Goal: Task Accomplishment & Management: Manage account settings

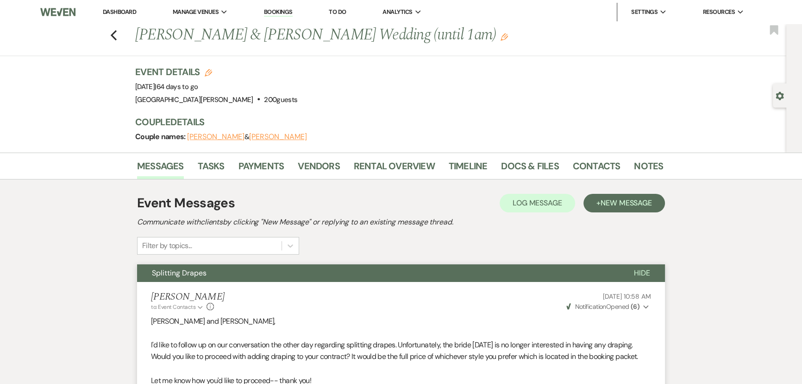
click at [125, 13] on link "Dashboard" at bounding box center [119, 12] width 33 height 8
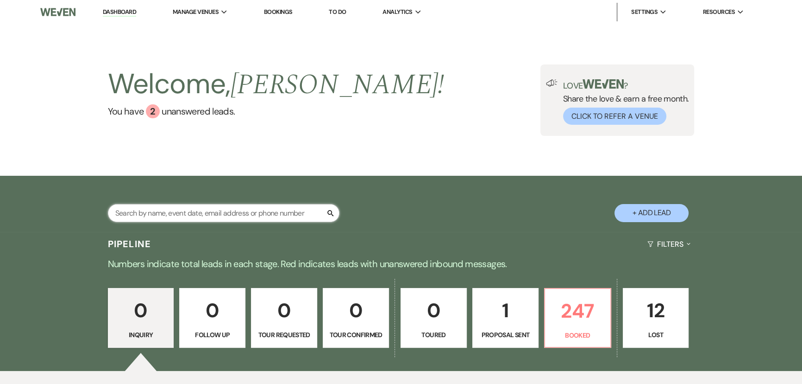
click at [244, 210] on input "text" at bounding box center [224, 213] width 232 height 18
type input "stone"
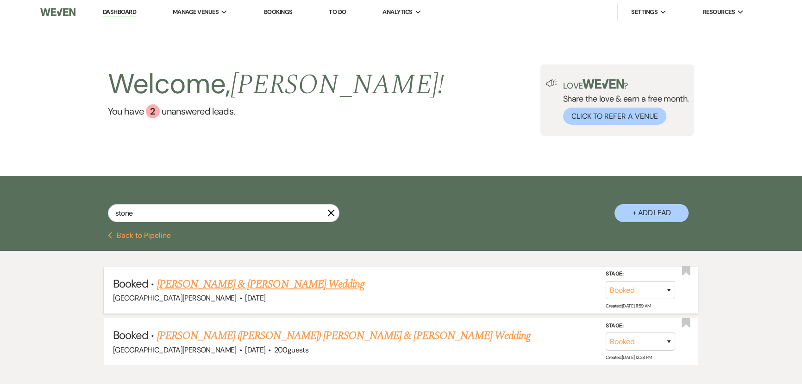
click at [273, 285] on link "Emma Hess & Daniel Stone's Wedding" at bounding box center [261, 284] width 208 height 17
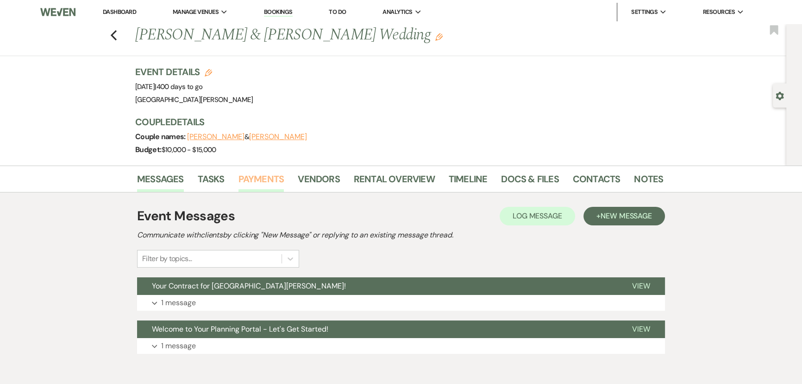
click at [262, 181] on link "Payments" at bounding box center [262, 181] width 46 height 20
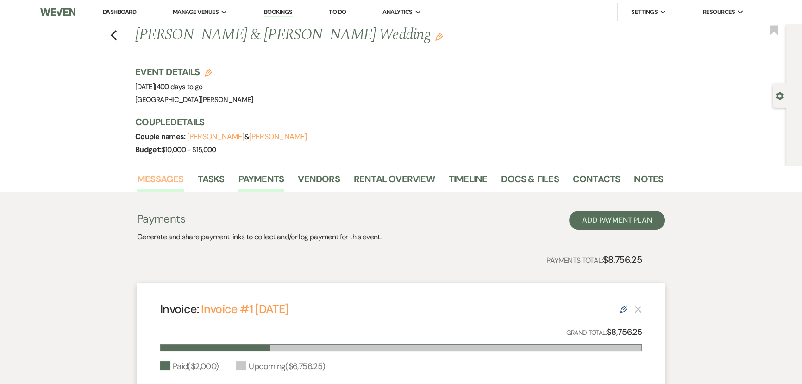
click at [162, 183] on link "Messages" at bounding box center [160, 181] width 47 height 20
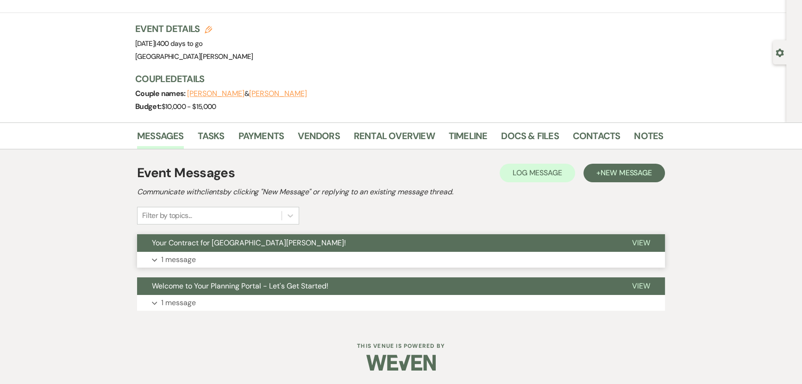
click at [211, 258] on button "Expand 1 message" at bounding box center [401, 260] width 528 height 16
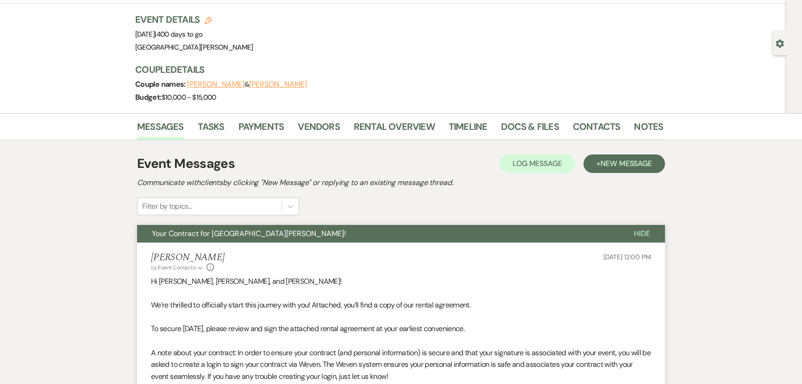
scroll to position [296, 0]
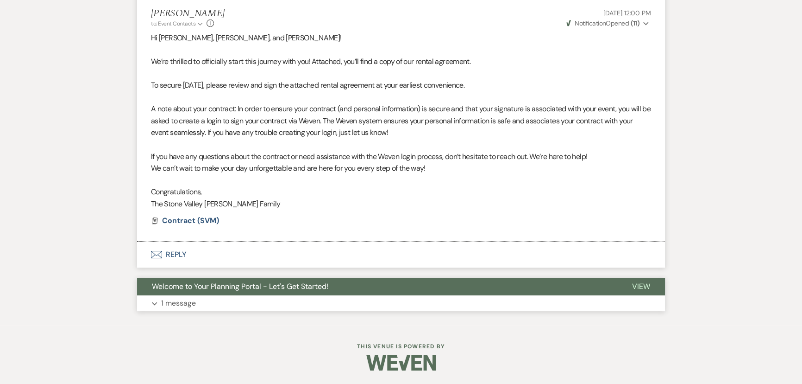
click at [202, 303] on button "Expand 1 message" at bounding box center [401, 303] width 528 height 16
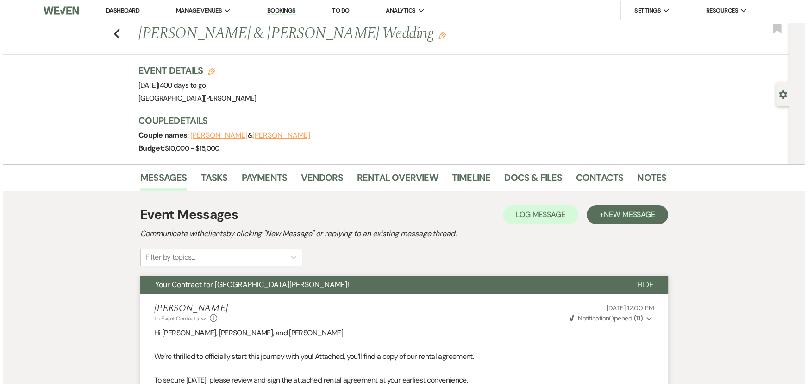
scroll to position [0, 0]
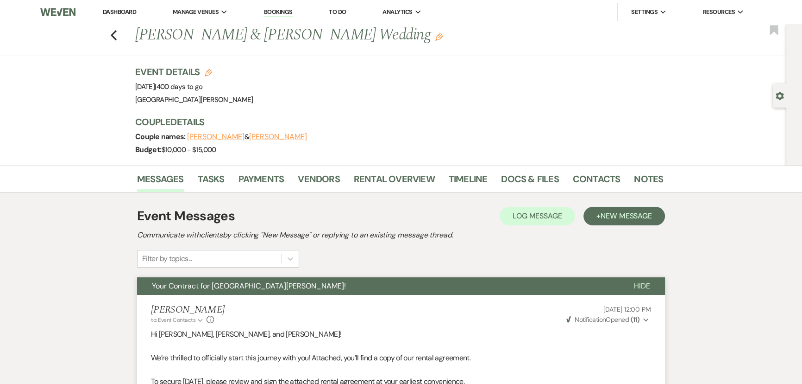
click at [115, 10] on link "Dashboard" at bounding box center [119, 12] width 33 height 8
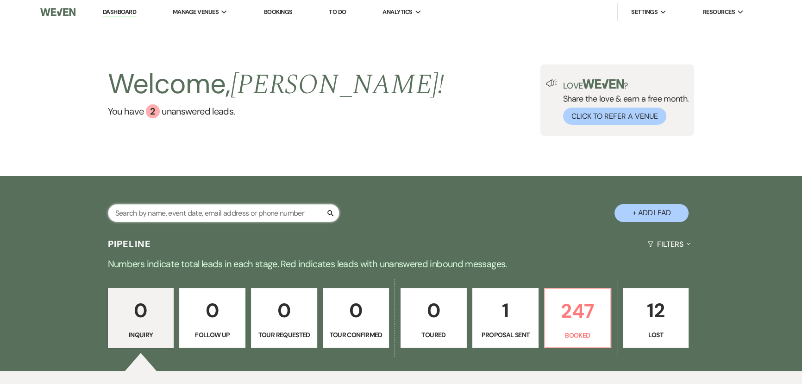
click at [158, 220] on input "text" at bounding box center [224, 213] width 232 height 18
type input "carman"
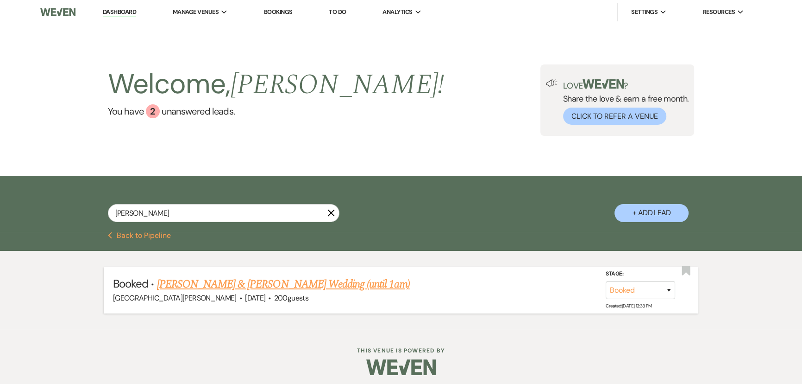
click at [201, 278] on link "Kayelee Carman & Poteet's Wedding (until 1am)" at bounding box center [283, 284] width 253 height 17
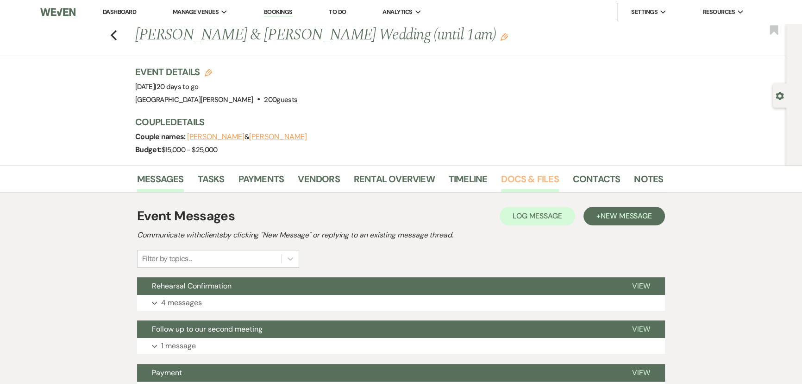
click at [549, 184] on link "Docs & Files" at bounding box center [529, 181] width 57 height 20
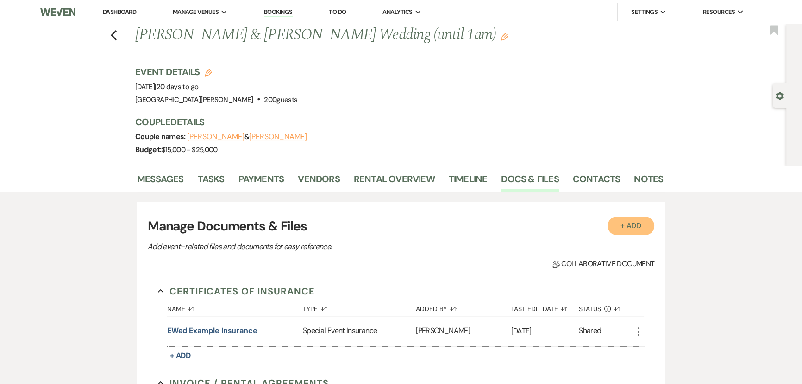
click at [636, 235] on button "+ Add" at bounding box center [631, 225] width 47 height 19
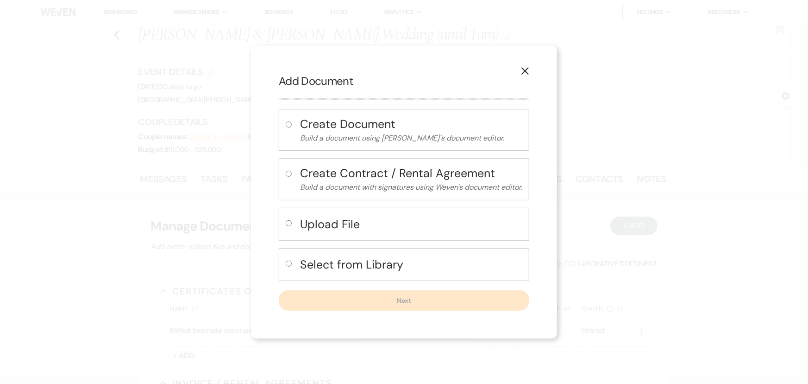
click at [368, 231] on h4 "Upload File" at bounding box center [411, 224] width 222 height 16
radio input "true"
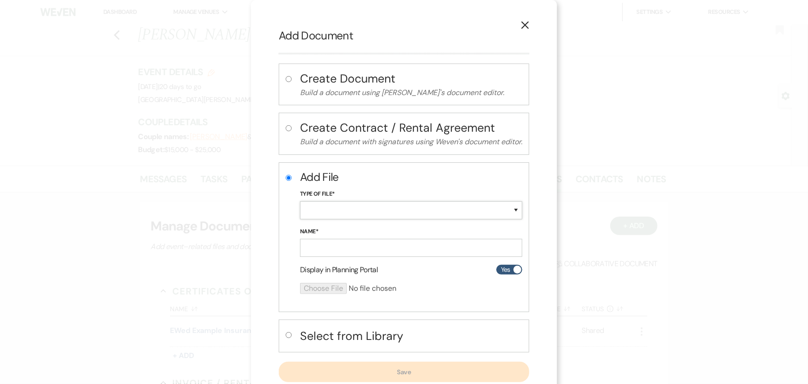
click at [346, 206] on select "Special Event Insurance Vendor Certificate of Insurance Contracts / Rental Agre…" at bounding box center [411, 210] width 222 height 18
select select "19"
click at [300, 201] on select "Special Event Insurance Vendor Certificate of Insurance Contracts / Rental Agre…" at bounding box center [411, 210] width 222 height 18
click at [366, 250] on input "Name*" at bounding box center [411, 248] width 222 height 18
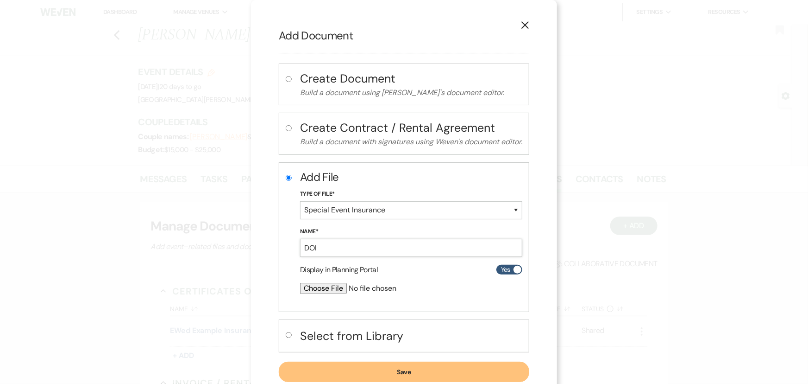
type input "DOI"
click at [327, 285] on input "file" at bounding box center [386, 288] width 173 height 11
type input "C:\fakepath\Poteet Matthew - Wedding Insurance COI.pdf"
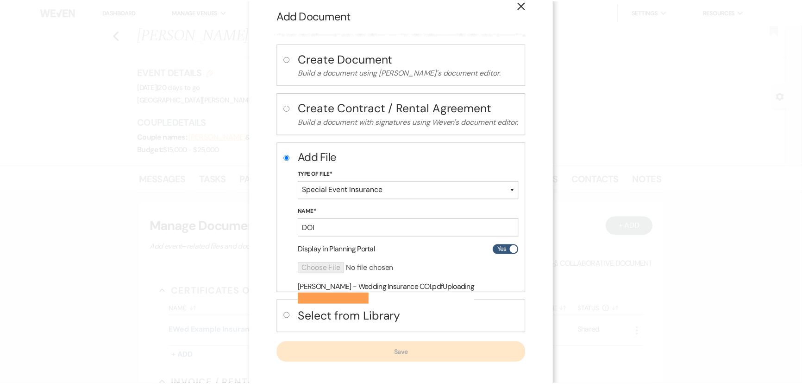
scroll to position [25, 0]
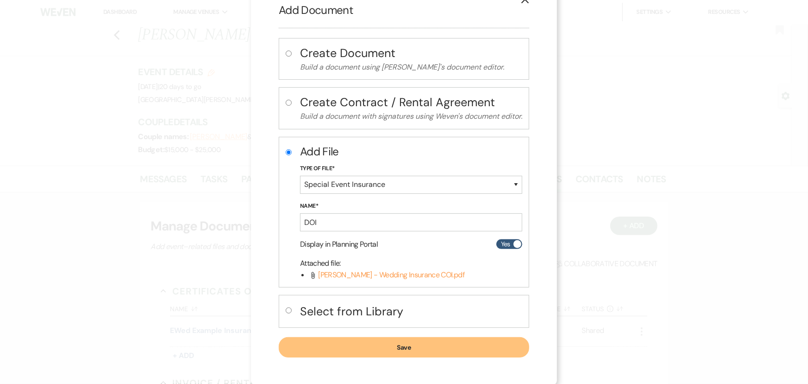
click at [390, 340] on button "Save" at bounding box center [404, 347] width 251 height 20
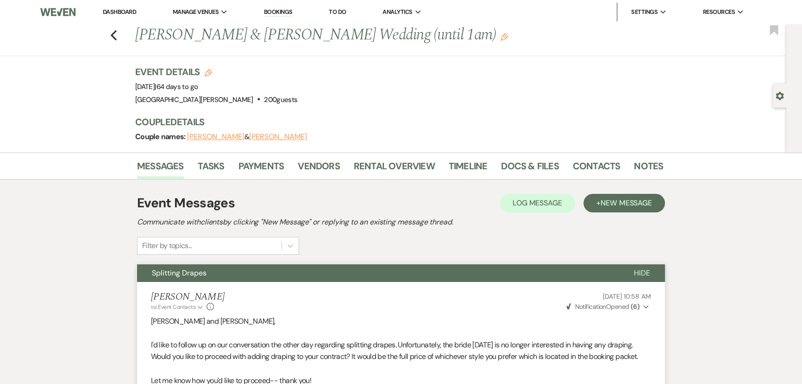
click at [121, 8] on link "Dashboard" at bounding box center [119, 12] width 33 height 8
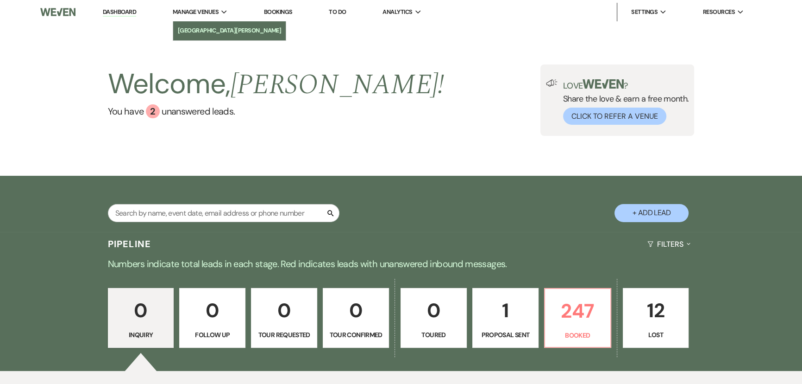
click at [189, 23] on link "[GEOGRAPHIC_DATA][PERSON_NAME]" at bounding box center [229, 30] width 113 height 19
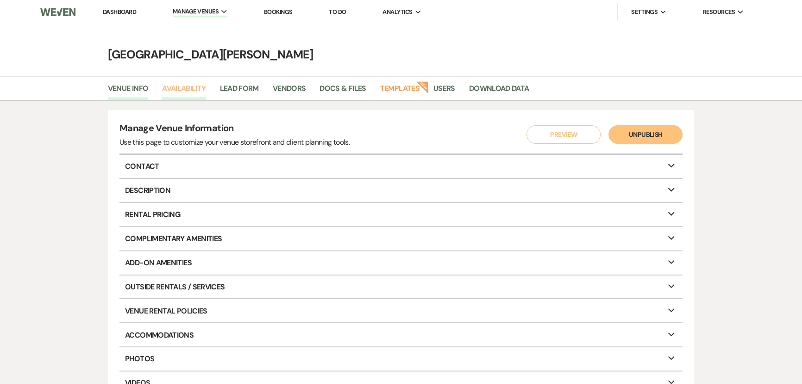
click at [184, 89] on link "Availability" at bounding box center [184, 91] width 44 height 18
select select "3"
select select "2026"
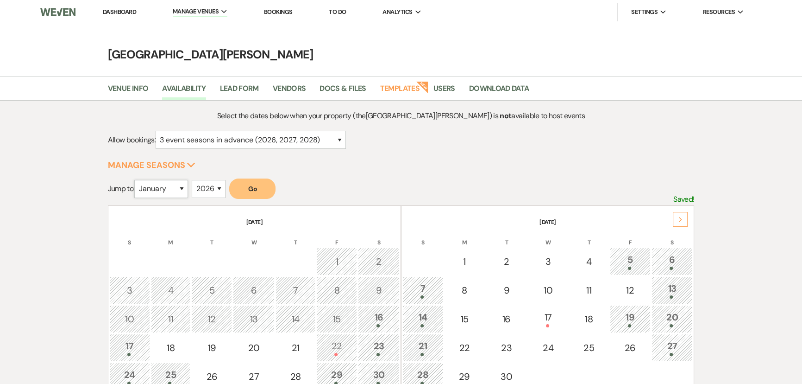
click at [170, 187] on select "January February March April May June July August September October November De…" at bounding box center [161, 189] width 54 height 18
select select "3"
click at [137, 180] on select "January February March April May June July August September October November De…" at bounding box center [161, 189] width 54 height 18
click at [259, 182] on button "Go" at bounding box center [252, 188] width 46 height 20
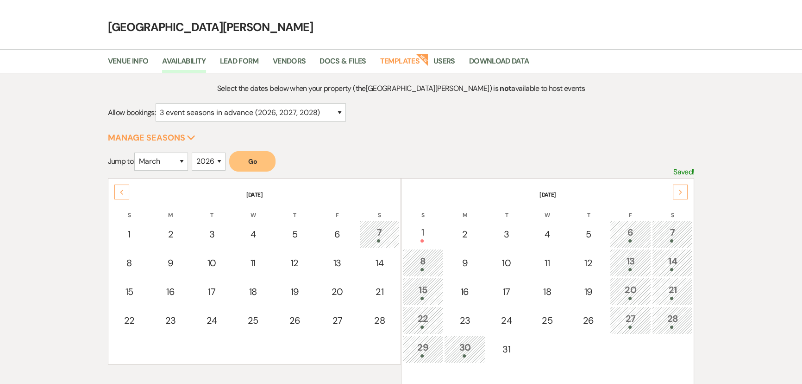
scroll to position [42, 0]
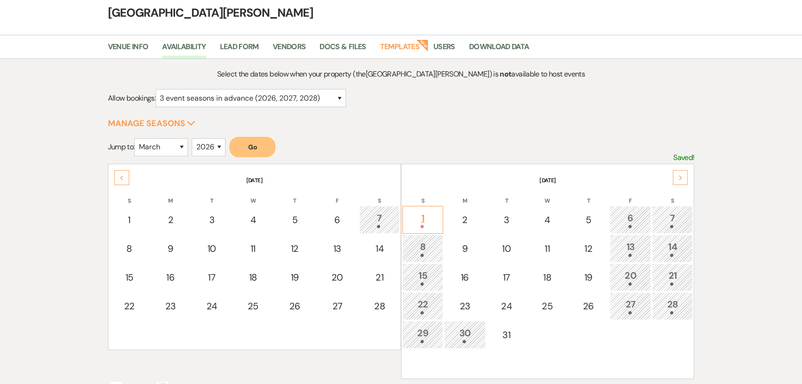
click at [432, 214] on div "1" at bounding box center [423, 219] width 31 height 17
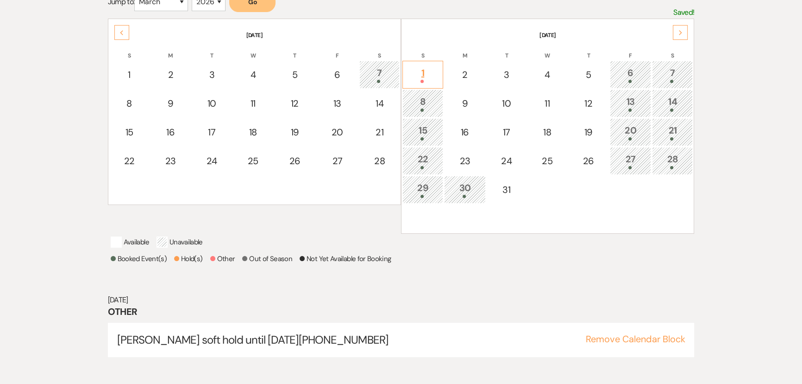
scroll to position [190, 0]
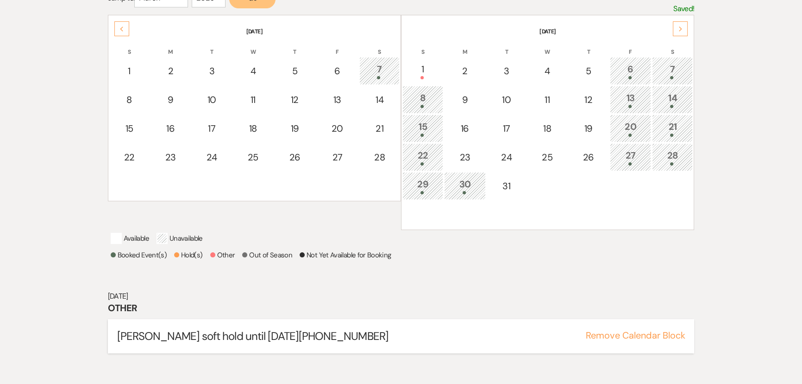
click at [627, 340] on button "Remove Calendar Block" at bounding box center [636, 334] width 100 height 9
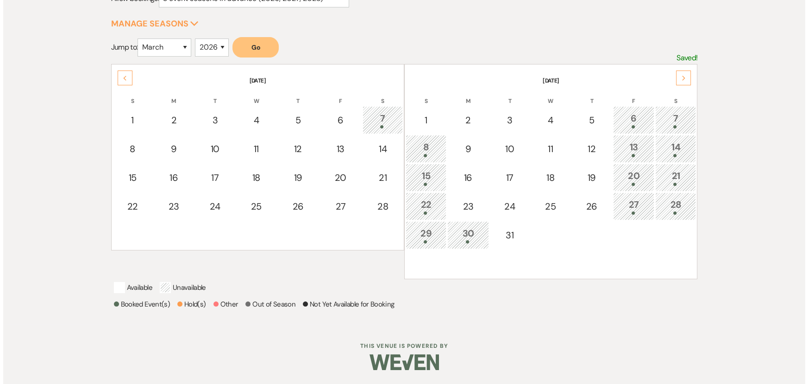
scroll to position [151, 0]
click at [414, 113] on div "1" at bounding box center [423, 120] width 31 height 14
select select "other"
select select "false"
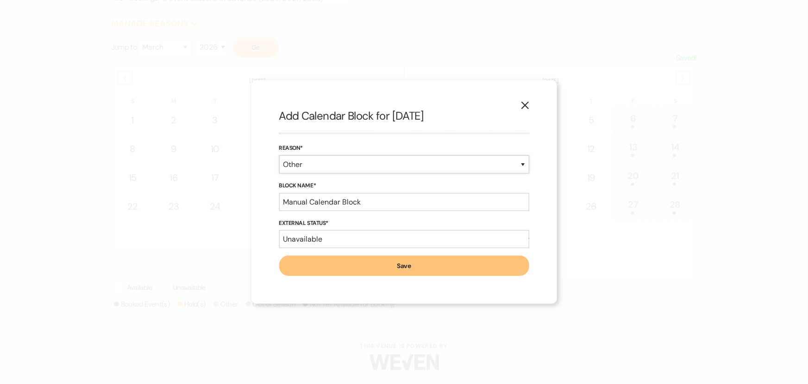
click at [366, 169] on select "Booked Event Hold Other" at bounding box center [404, 164] width 250 height 18
select select "bookedEvent"
click at [279, 173] on select "Booked Event Hold Other" at bounding box center [404, 164] width 250 height 18
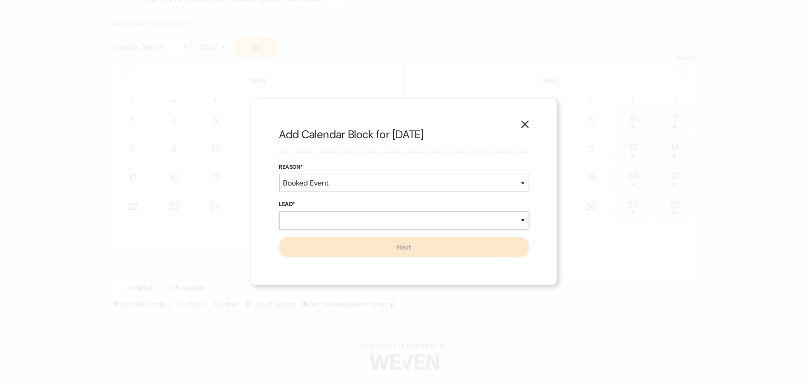
click at [368, 225] on select "New Lead Existing Lead" at bounding box center [404, 220] width 250 height 18
select select "newLead"
click at [279, 211] on select "New Lead Existing Lead" at bounding box center [404, 220] width 250 height 18
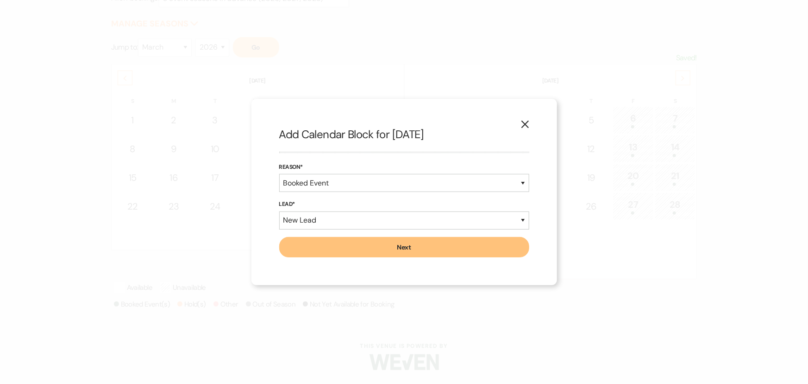
click at [375, 250] on button "Next" at bounding box center [404, 247] width 250 height 20
select select "7"
select select "822"
select select "false"
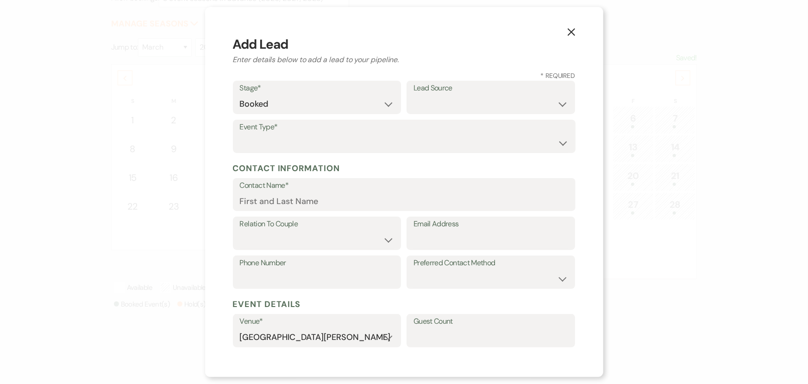
click at [312, 131] on label "Event Type*" at bounding box center [404, 126] width 329 height 13
click at [314, 140] on select "Wedding Anniversary Party Baby Shower Bachelorette / Bachelor Party Birthday Pa…" at bounding box center [404, 143] width 329 height 18
select select "1"
click at [240, 134] on select "Wedding Anniversary Party Baby Shower Bachelorette / Bachelor Party Birthday Pa…" at bounding box center [404, 143] width 329 height 18
click at [298, 198] on input "Contact Name*" at bounding box center [404, 201] width 329 height 18
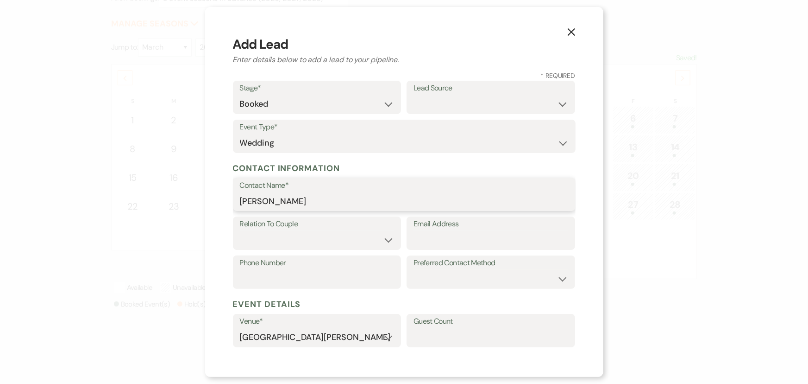
type input "[PERSON_NAME]"
click at [304, 228] on label "Relation To Couple" at bounding box center [317, 223] width 155 height 13
click at [305, 249] on div "Relation To Couple Couple Planner Parent of Couple Family Member Friend Other" at bounding box center [317, 232] width 169 height 33
drag, startPoint x: 290, startPoint y: 242, endPoint x: 290, endPoint y: 247, distance: 5.2
click at [290, 242] on select "Couple Planner Parent of Couple Family Member Friend Other" at bounding box center [317, 240] width 155 height 18
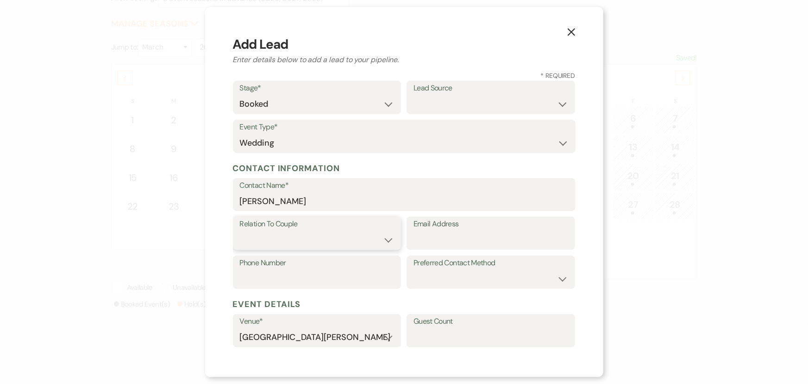
select select "1"
click at [240, 231] on select "Couple Planner Parent of Couple Family Member Friend Other" at bounding box center [317, 240] width 155 height 18
click at [418, 244] on input "Email Address" at bounding box center [491, 240] width 155 height 18
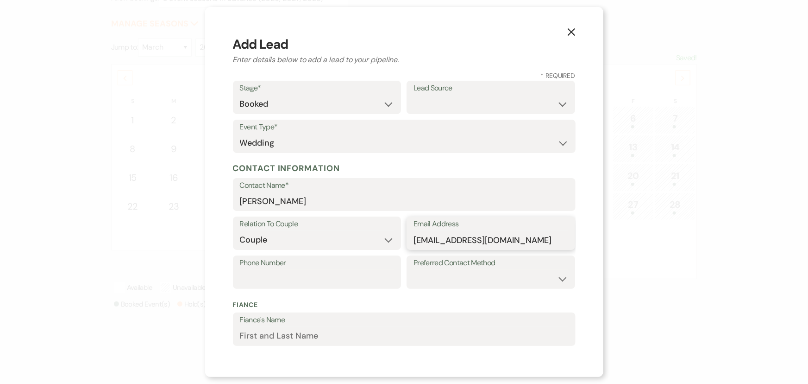
type input "[EMAIL_ADDRESS][DOMAIN_NAME]"
click at [340, 284] on input "Phone Number" at bounding box center [317, 279] width 155 height 18
type input "5136490049"
click at [485, 281] on select "Email Phone Text" at bounding box center [491, 279] width 155 height 18
select select "email"
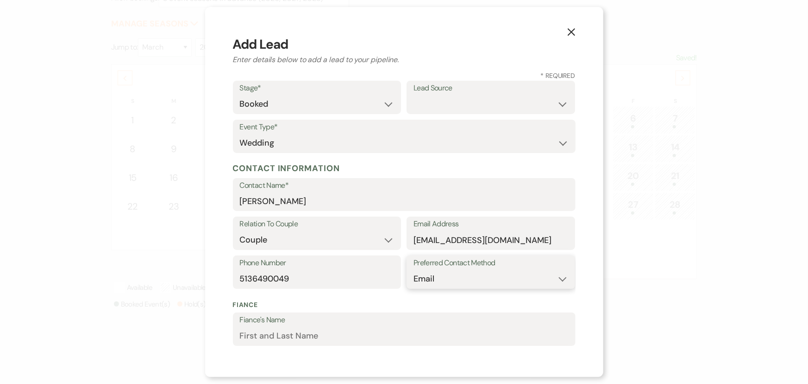
click at [414, 270] on select "Email Phone Text" at bounding box center [491, 279] width 155 height 18
click at [382, 330] on input "Fiance's Name" at bounding box center [404, 336] width 329 height 18
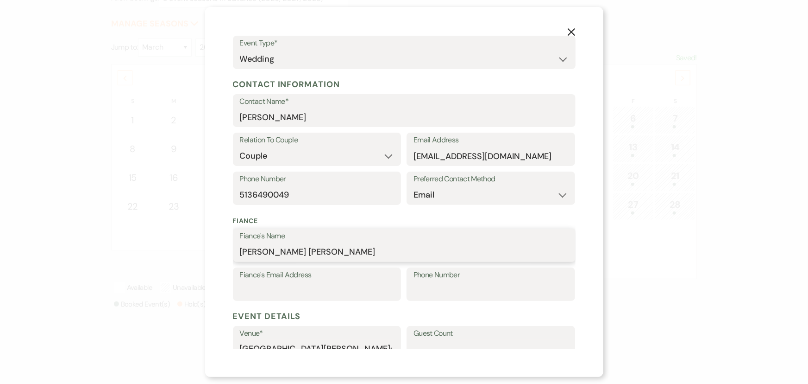
type input "[PERSON_NAME] [PERSON_NAME]"
click at [349, 283] on input "Fiance's Email Address" at bounding box center [317, 291] width 155 height 18
type input "[EMAIL_ADDRESS][DOMAIN_NAME]"
click at [471, 289] on input "Phone Number" at bounding box center [491, 291] width 155 height 18
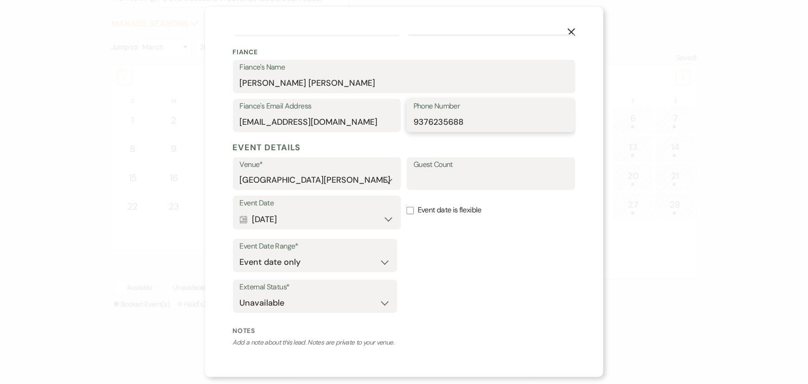
scroll to position [326, 0]
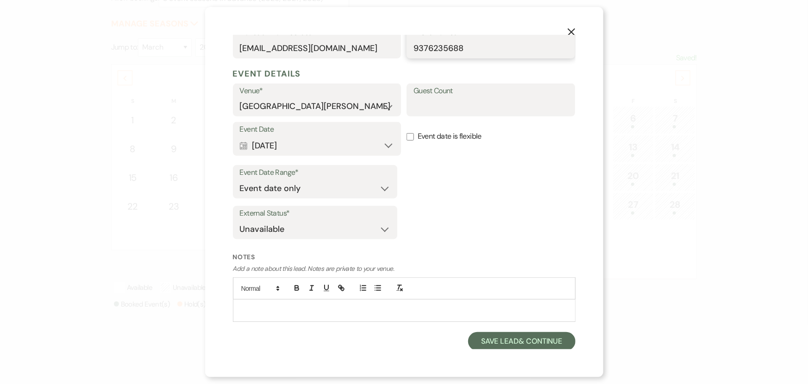
type input "9376235688"
click at [337, 230] on select "Available Unavailable" at bounding box center [315, 229] width 151 height 18
click at [380, 312] on p at bounding box center [404, 310] width 328 height 10
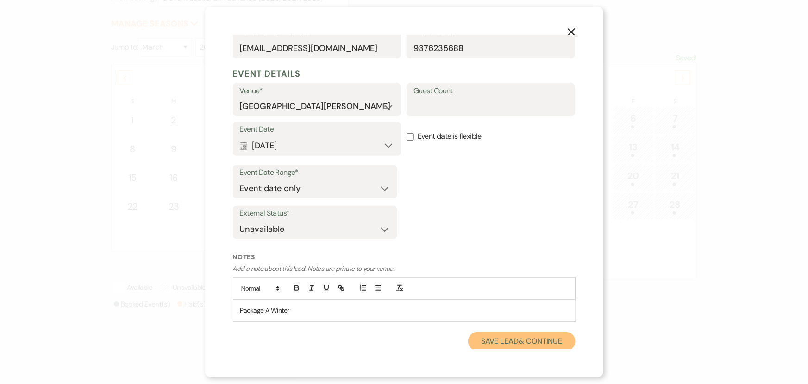
click at [500, 334] on button "Save Lead & Continue" at bounding box center [521, 341] width 107 height 19
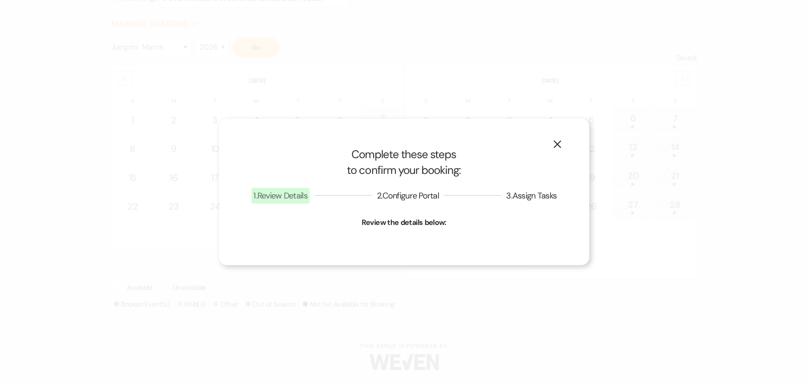
select select "1"
select select "822"
select select "false"
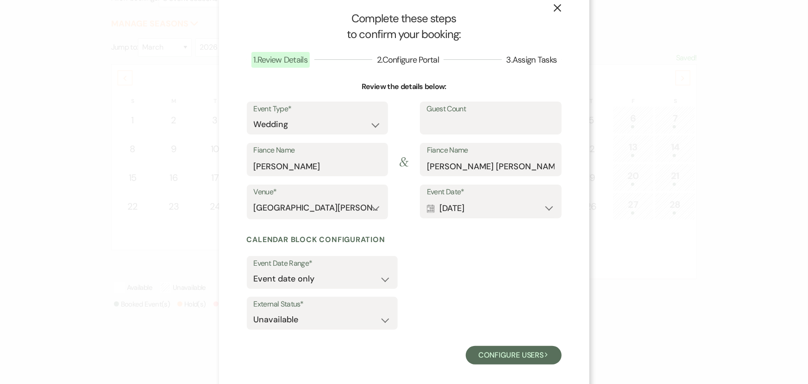
scroll to position [25, 0]
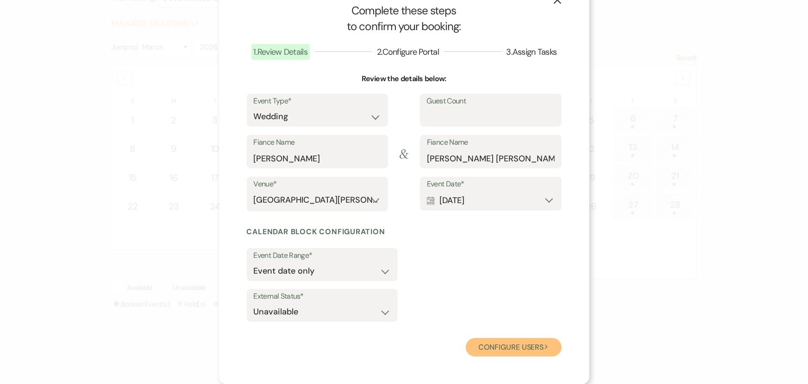
click at [507, 339] on button "Configure users Next" at bounding box center [514, 347] width 96 height 19
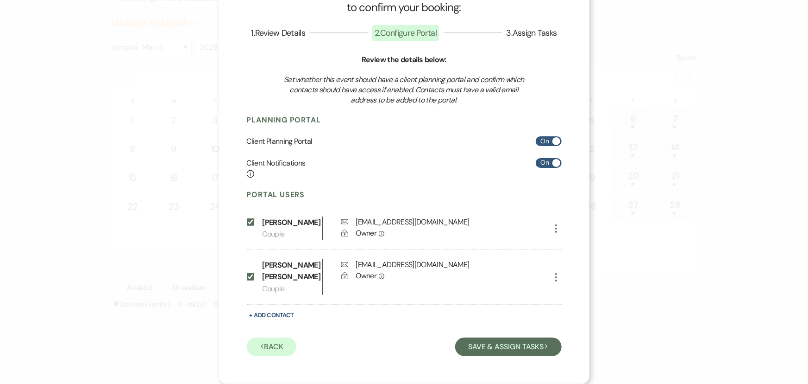
scroll to position [56, 0]
click at [525, 347] on button "Save & Assign Tasks Next" at bounding box center [508, 346] width 106 height 19
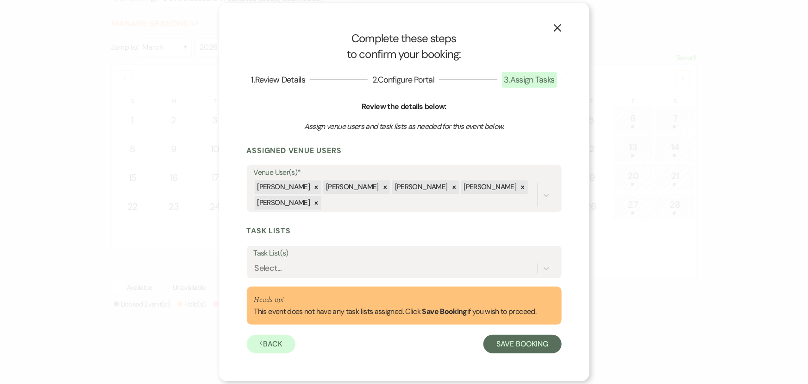
scroll to position [0, 0]
click at [353, 269] on div "Select..." at bounding box center [396, 268] width 284 height 16
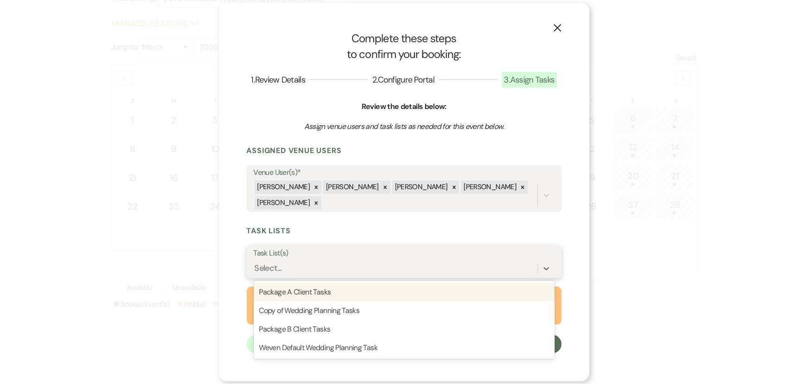
click at [349, 287] on div "Package A Client Tasks" at bounding box center [404, 292] width 301 height 19
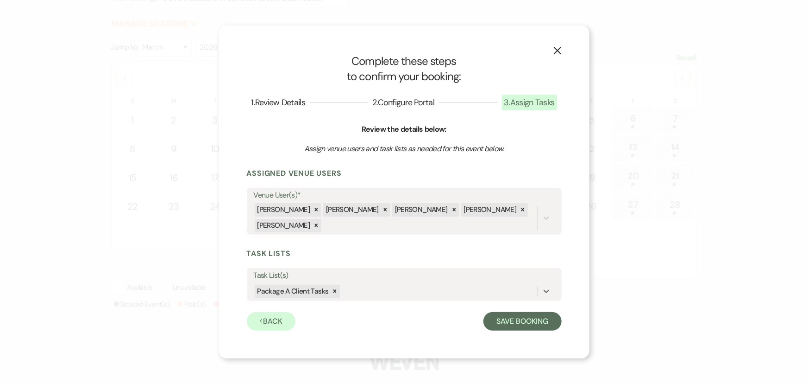
click at [359, 257] on h3 "Task Lists" at bounding box center [404, 253] width 315 height 10
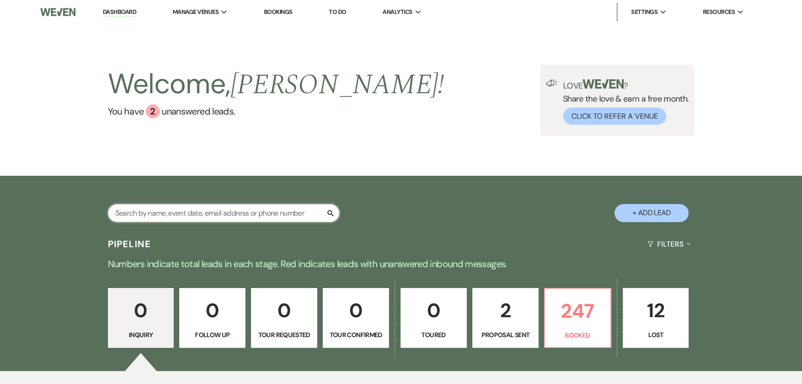
drag, startPoint x: 0, startPoint y: 0, endPoint x: 252, endPoint y: 208, distance: 327.1
click at [252, 208] on input "text" at bounding box center [224, 213] width 232 height 18
type input "koverman"
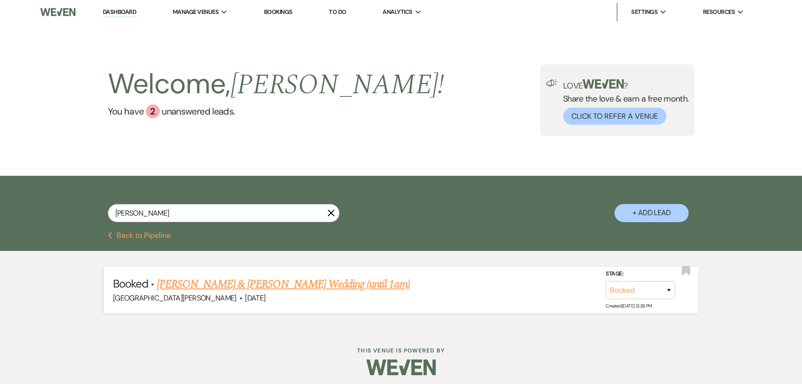
click at [292, 288] on link "Jessica Koverman & Wright's Wedding (until 1am)" at bounding box center [283, 284] width 253 height 17
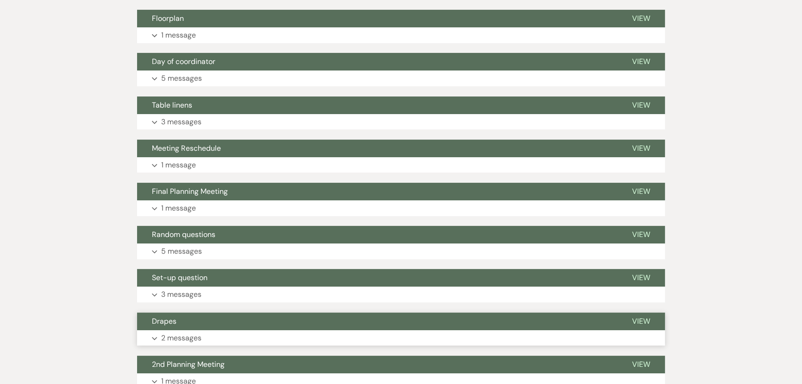
scroll to position [252, 0]
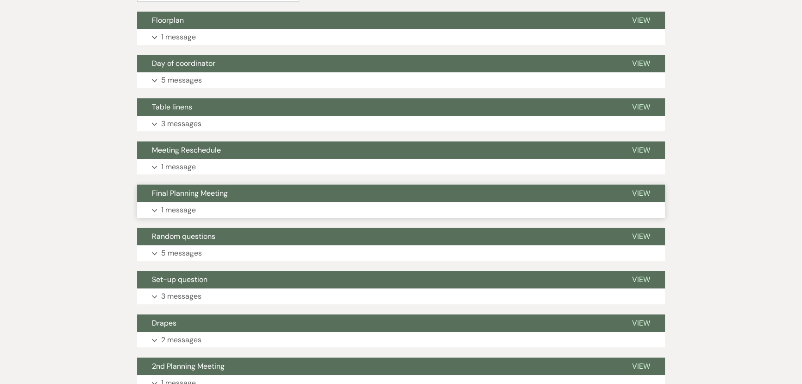
click at [218, 215] on button "Expand 1 message" at bounding box center [401, 210] width 528 height 16
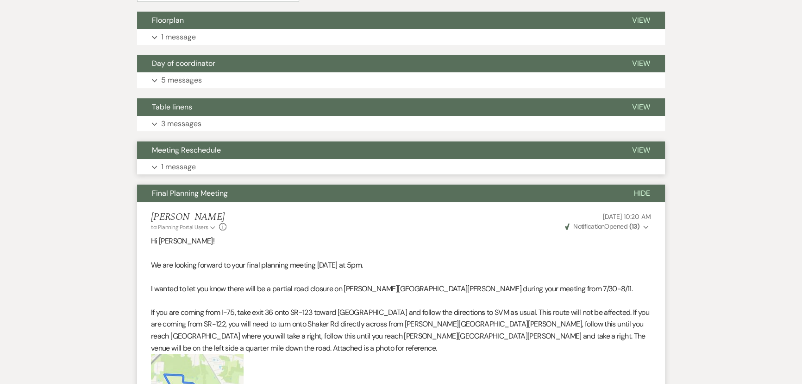
click at [252, 164] on button "Expand 1 message" at bounding box center [401, 167] width 528 height 16
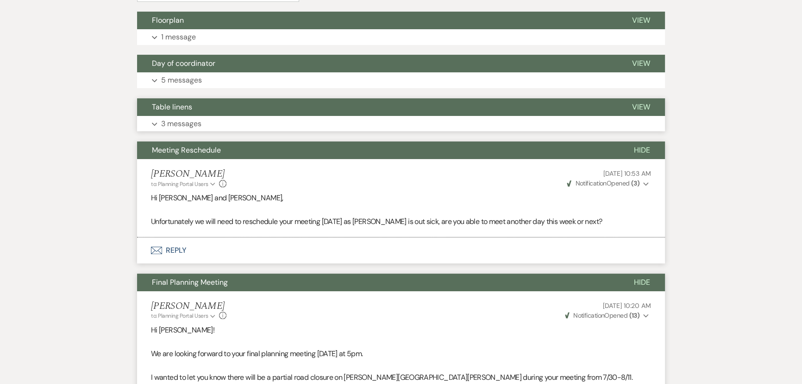
click at [170, 116] on button "Expand 3 messages" at bounding box center [401, 124] width 528 height 16
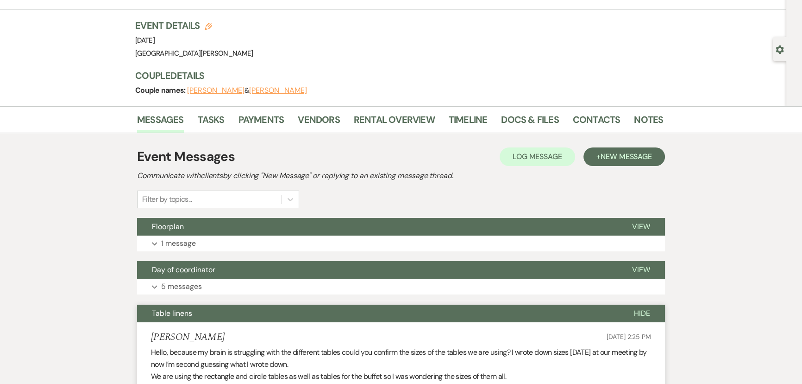
scroll to position [0, 0]
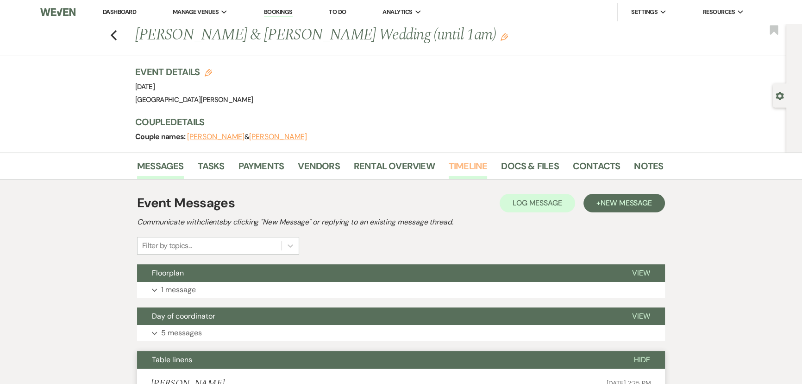
click at [456, 165] on link "Timeline" at bounding box center [468, 168] width 39 height 20
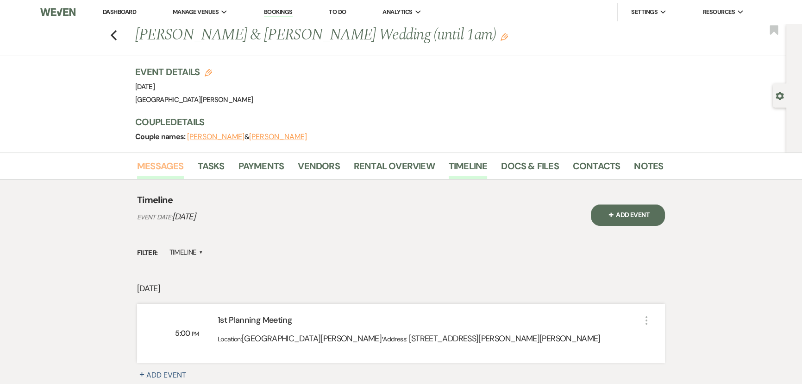
click at [167, 165] on link "Messages" at bounding box center [160, 168] width 47 height 20
